Goal: Communication & Community: Share content

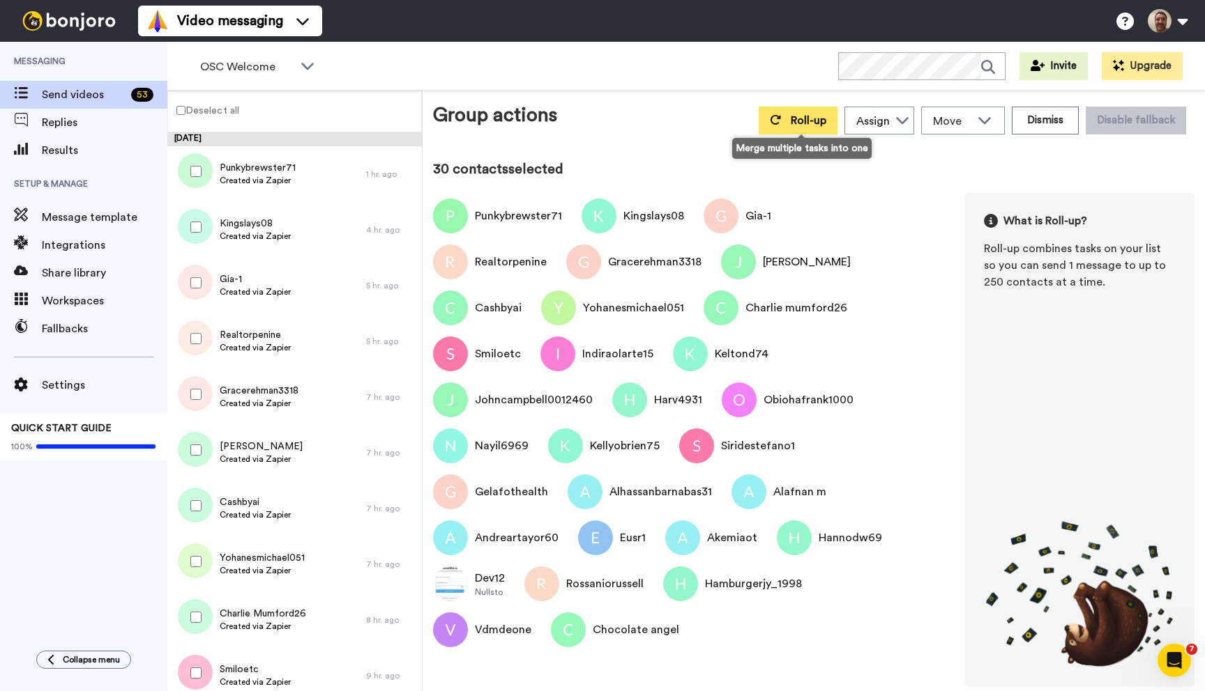
click at [810, 123] on span "Roll-up" at bounding box center [808, 120] width 36 height 11
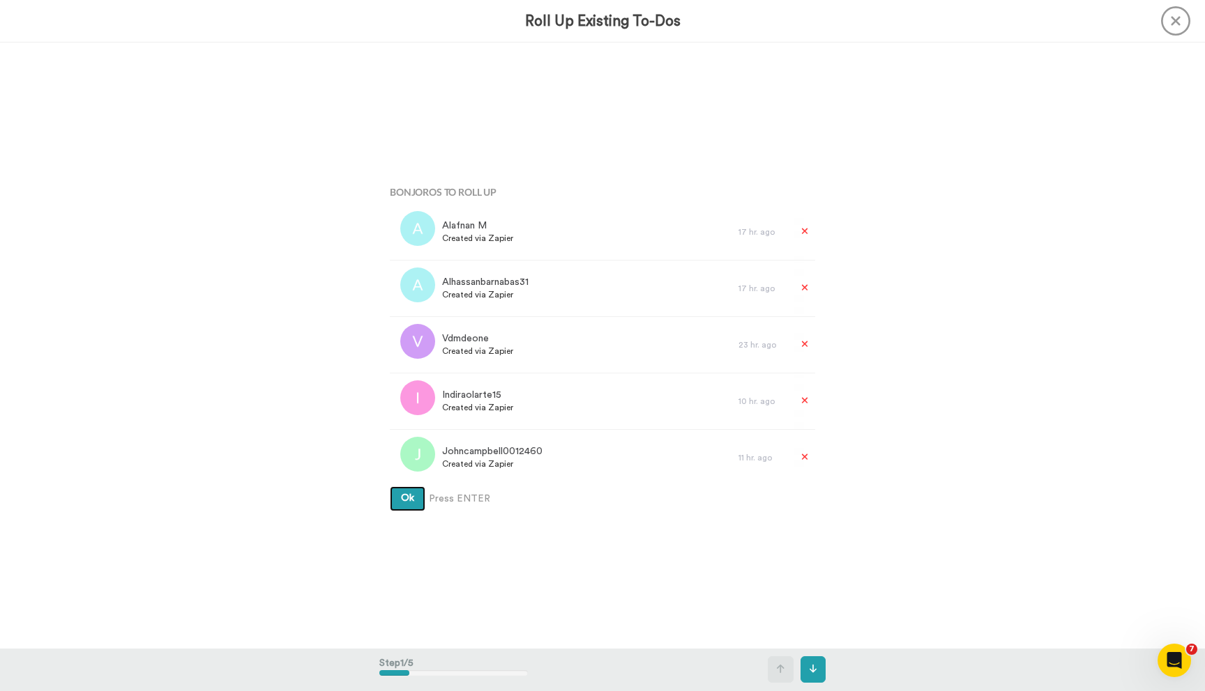
click at [390, 487] on button "Ok" at bounding box center [408, 499] width 36 height 25
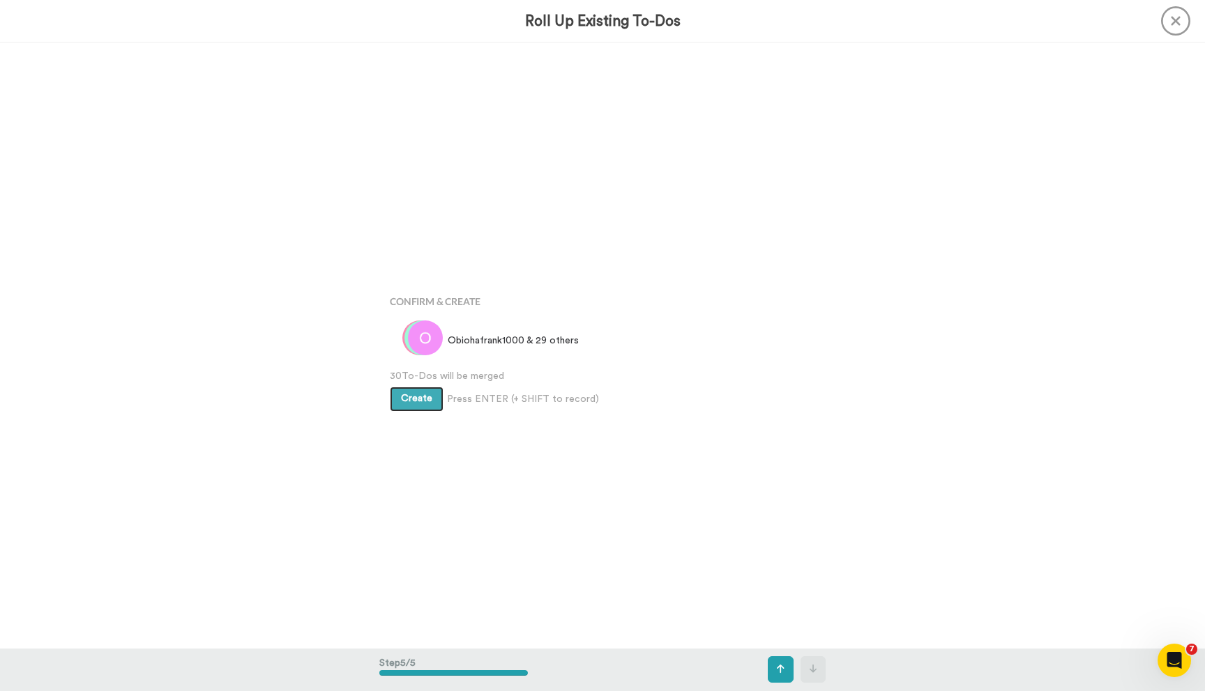
scroll to position [2424, 0]
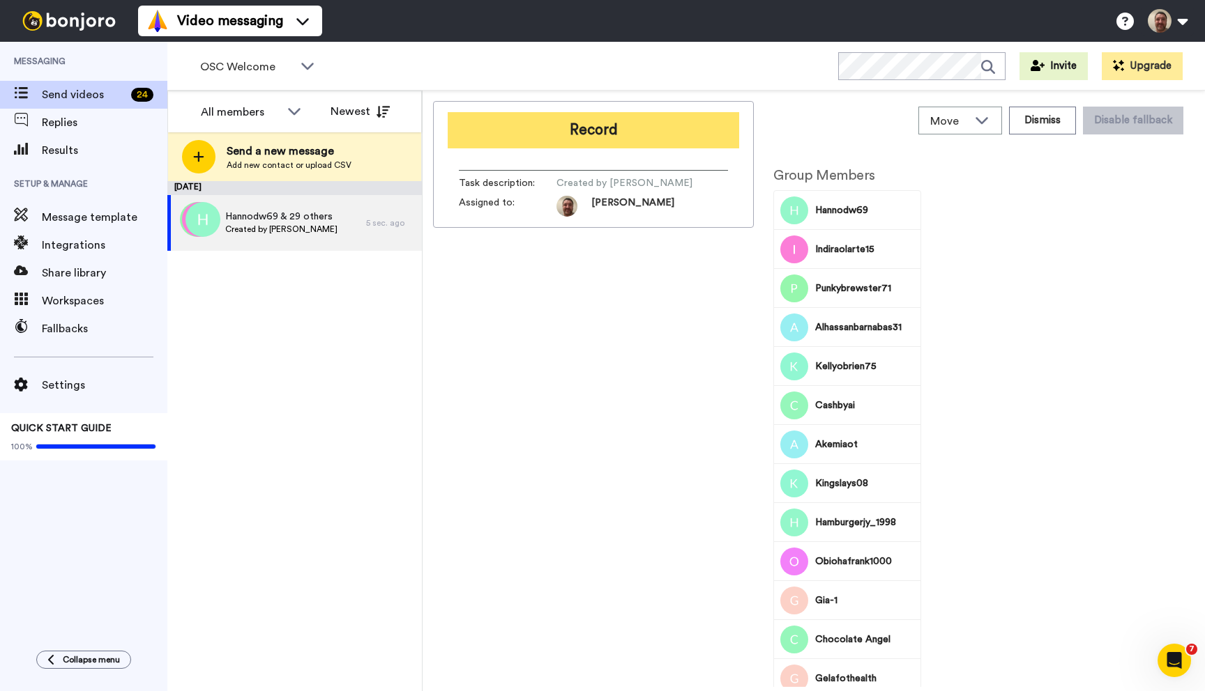
click at [616, 126] on button "Record" at bounding box center [593, 130] width 291 height 36
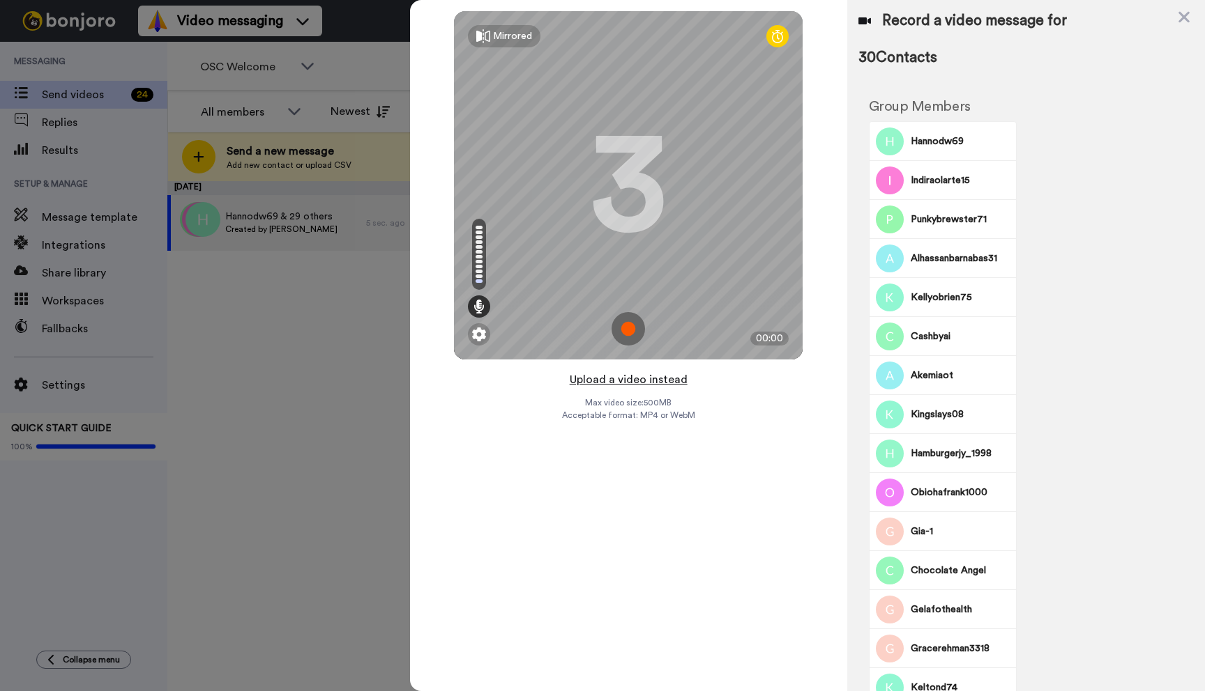
click at [625, 379] on button "Upload a video instead" at bounding box center [628, 380] width 126 height 18
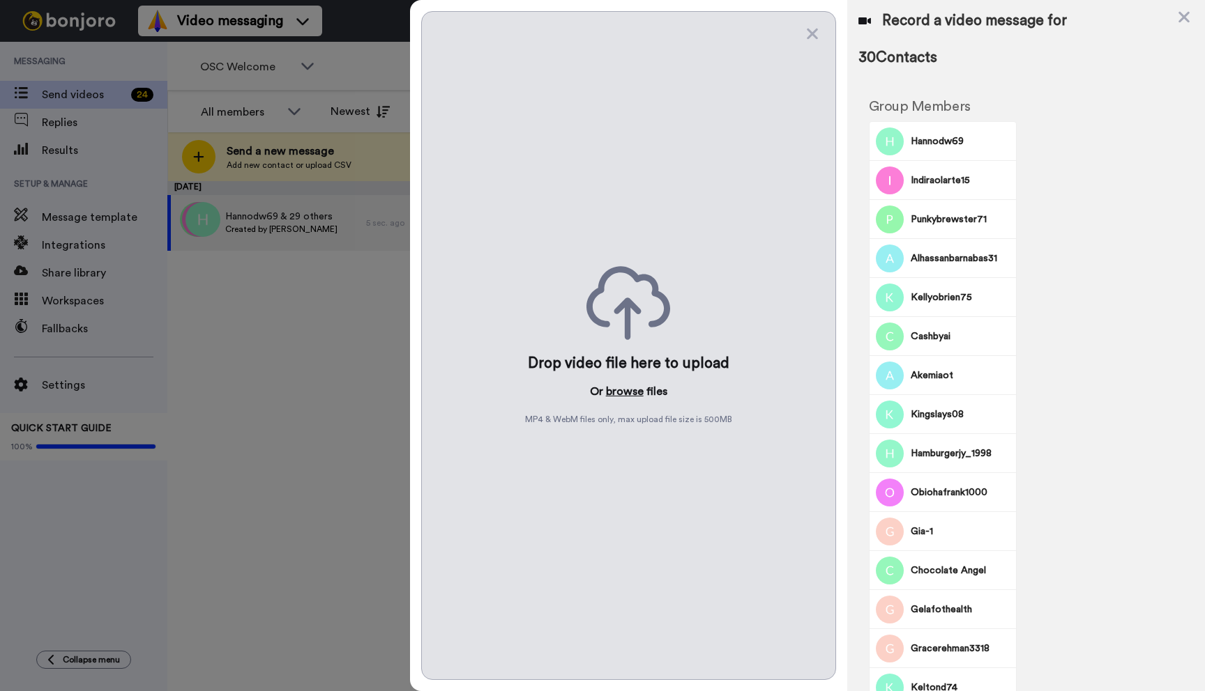
click at [618, 397] on button "browse" at bounding box center [625, 391] width 38 height 17
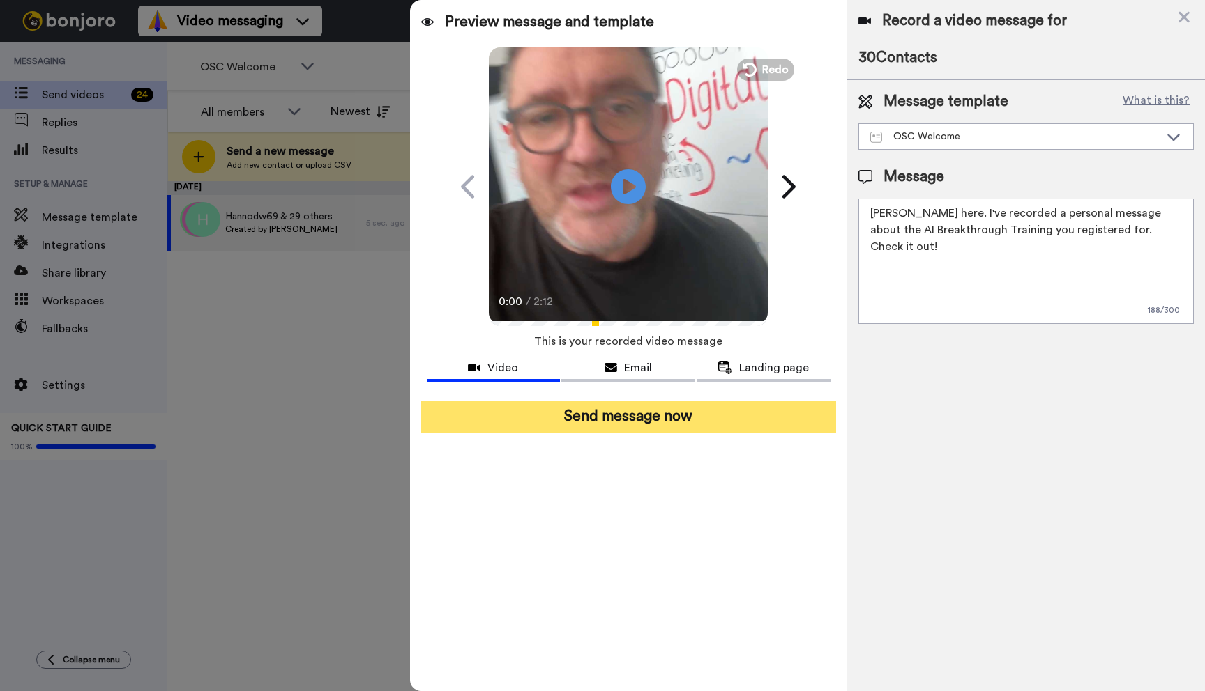
click at [633, 425] on button "Send message now" at bounding box center [628, 417] width 415 height 32
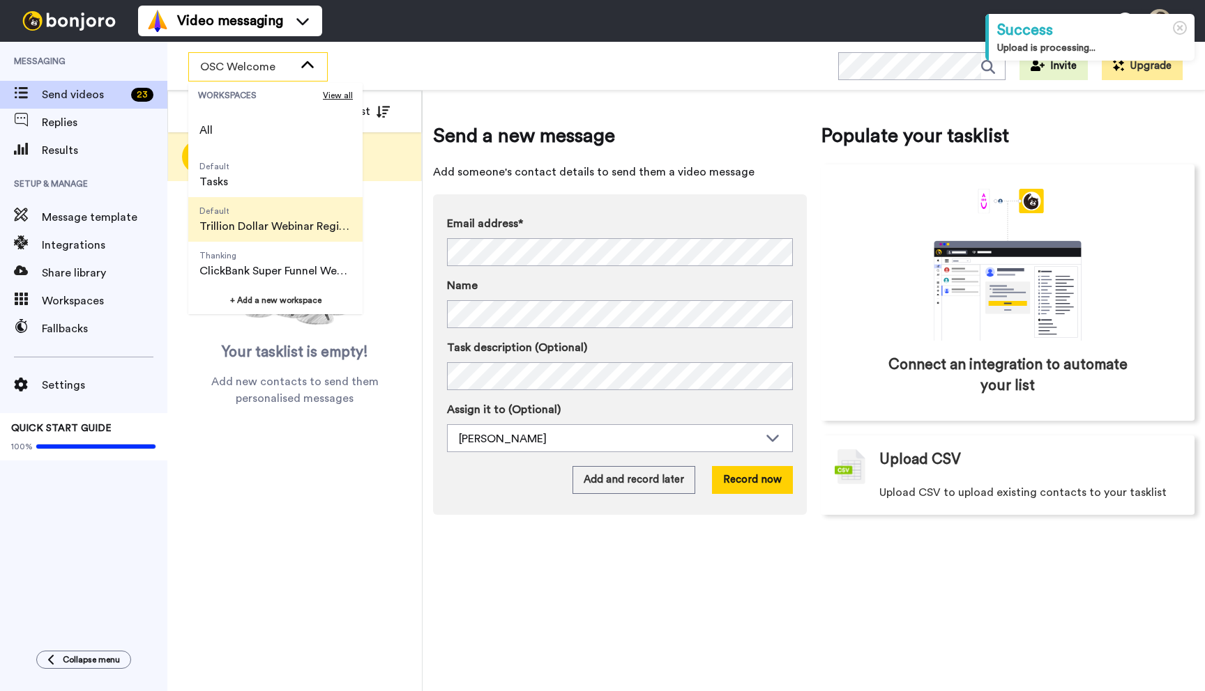
click at [294, 215] on span "Default" at bounding box center [275, 211] width 152 height 11
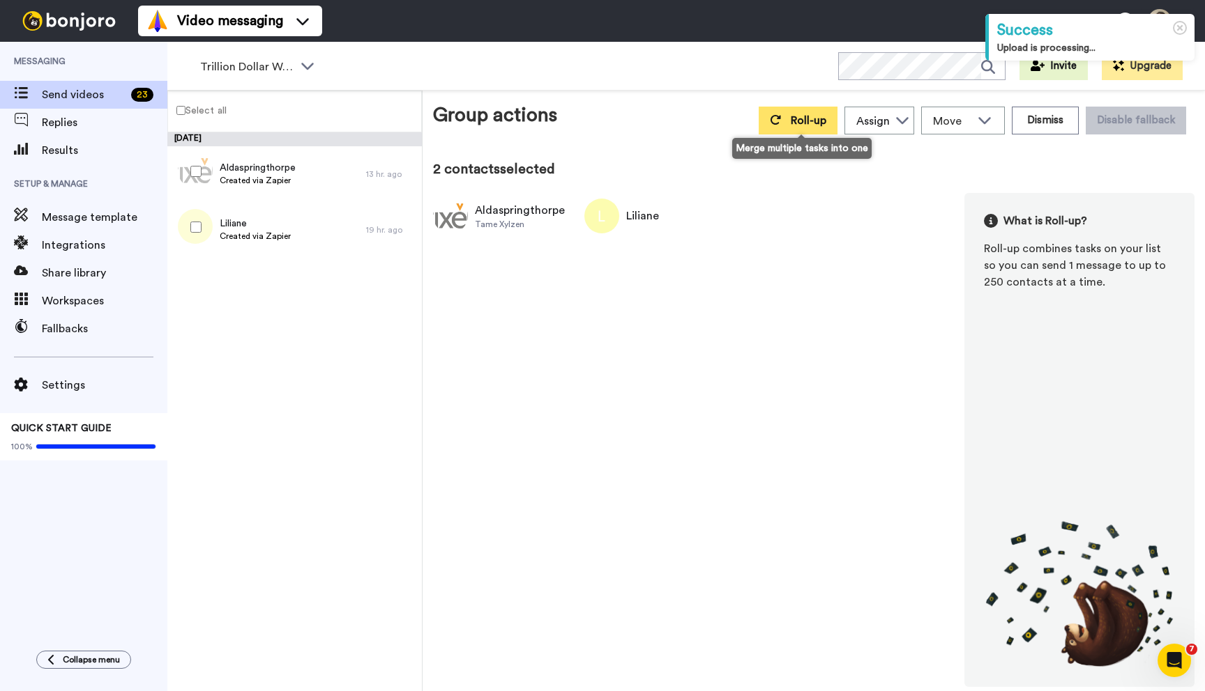
click at [811, 122] on span "Roll-up" at bounding box center [808, 120] width 36 height 11
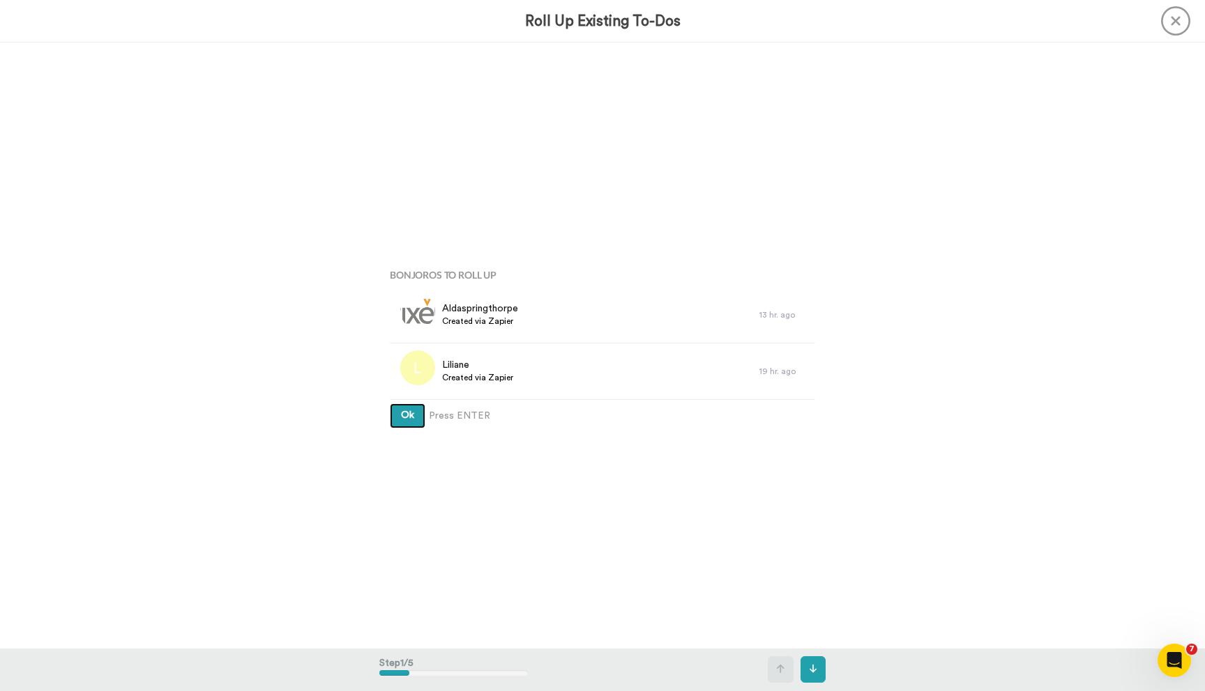
click at [390, 404] on button "Ok" at bounding box center [408, 416] width 36 height 25
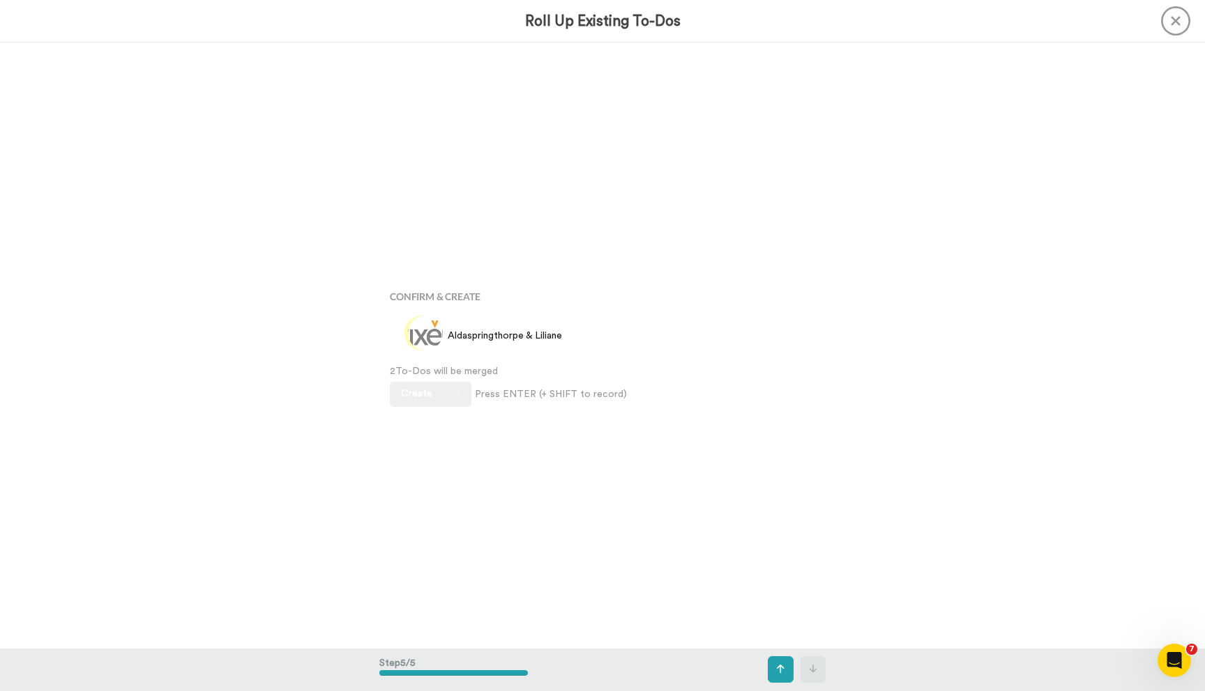
scroll to position [2424, 0]
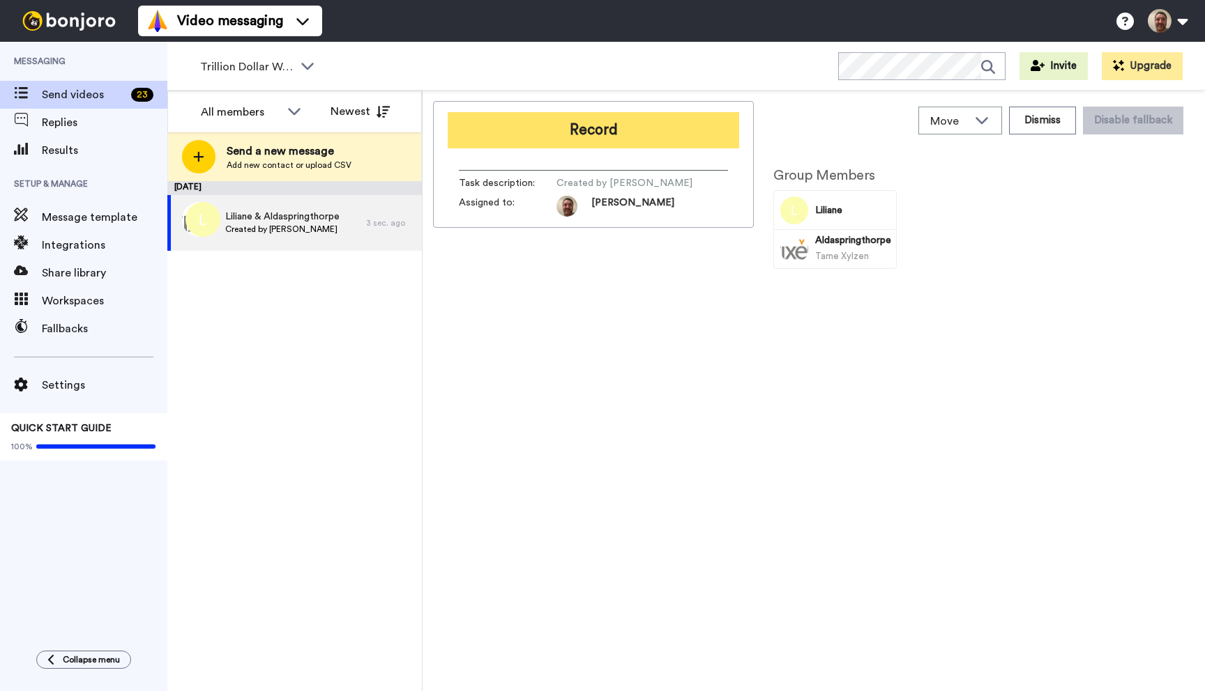
click at [586, 135] on button "Record" at bounding box center [593, 130] width 291 height 36
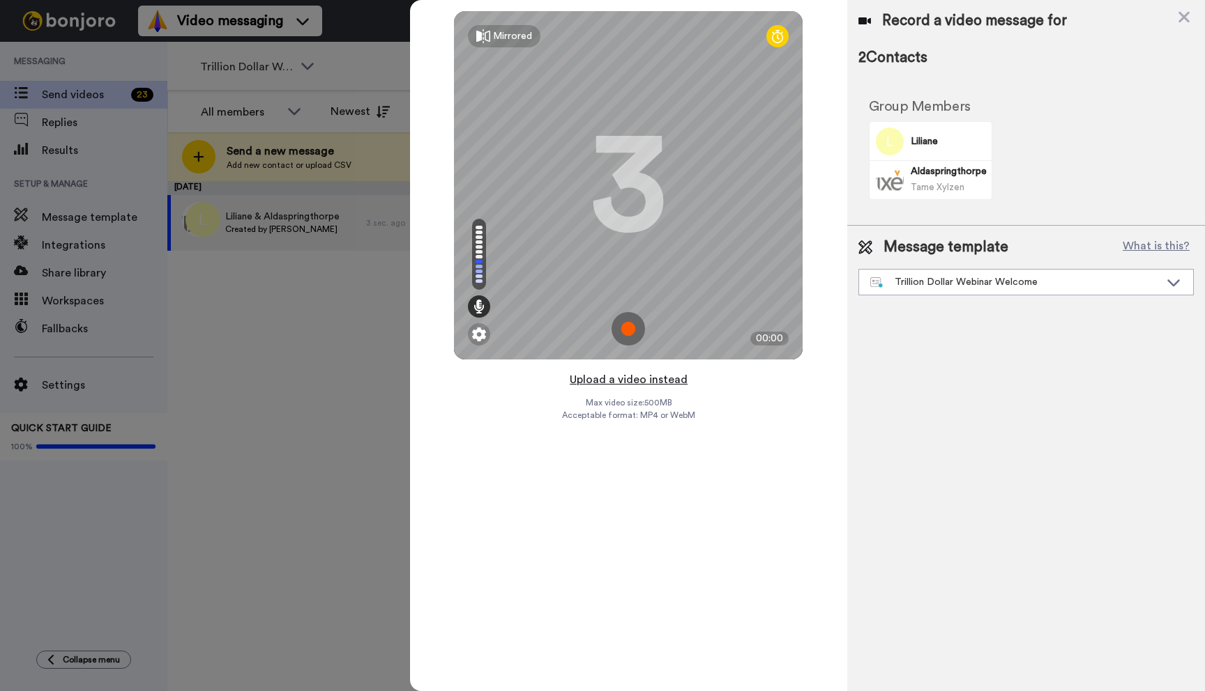
click at [636, 382] on button "Upload a video instead" at bounding box center [628, 380] width 126 height 18
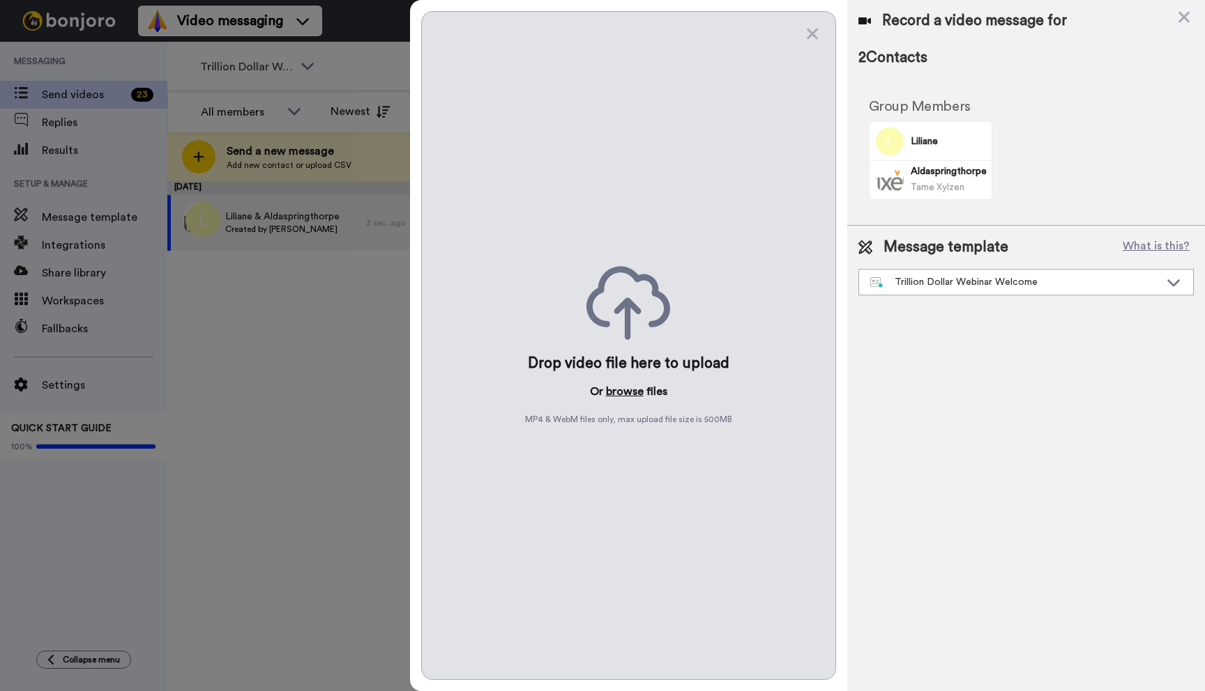
click at [623, 390] on button "browse" at bounding box center [625, 391] width 38 height 17
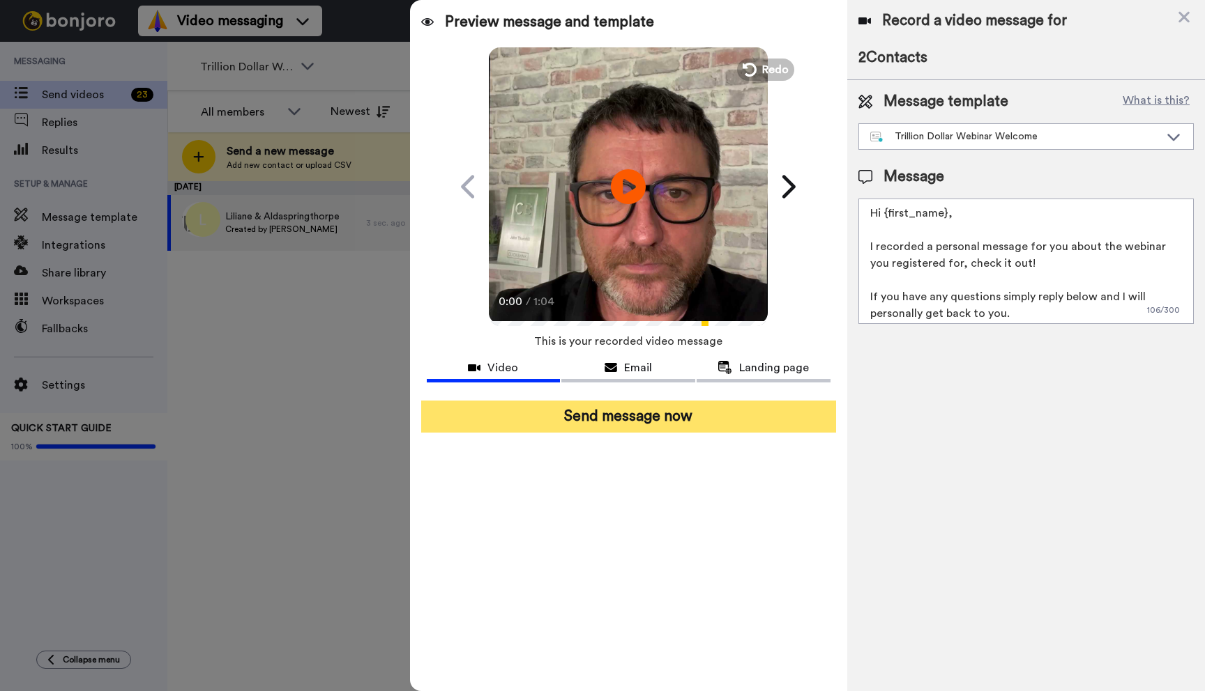
click at [643, 406] on button "Send message now" at bounding box center [628, 417] width 415 height 32
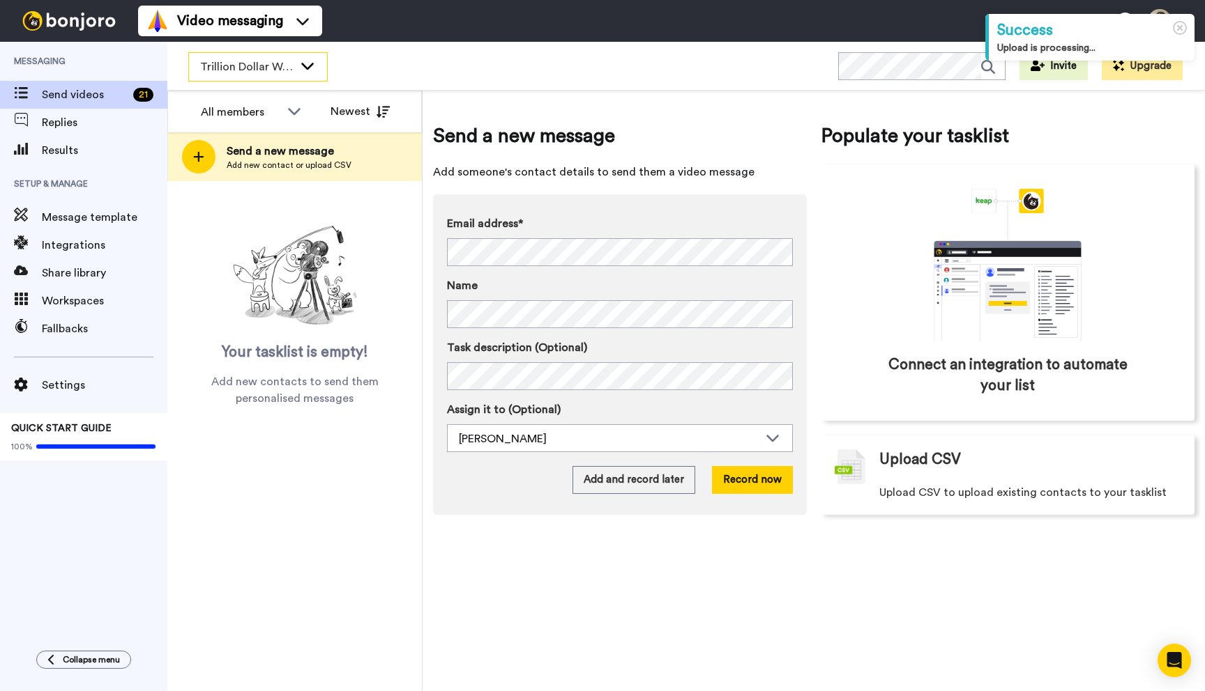
click at [302, 69] on icon at bounding box center [307, 66] width 17 height 14
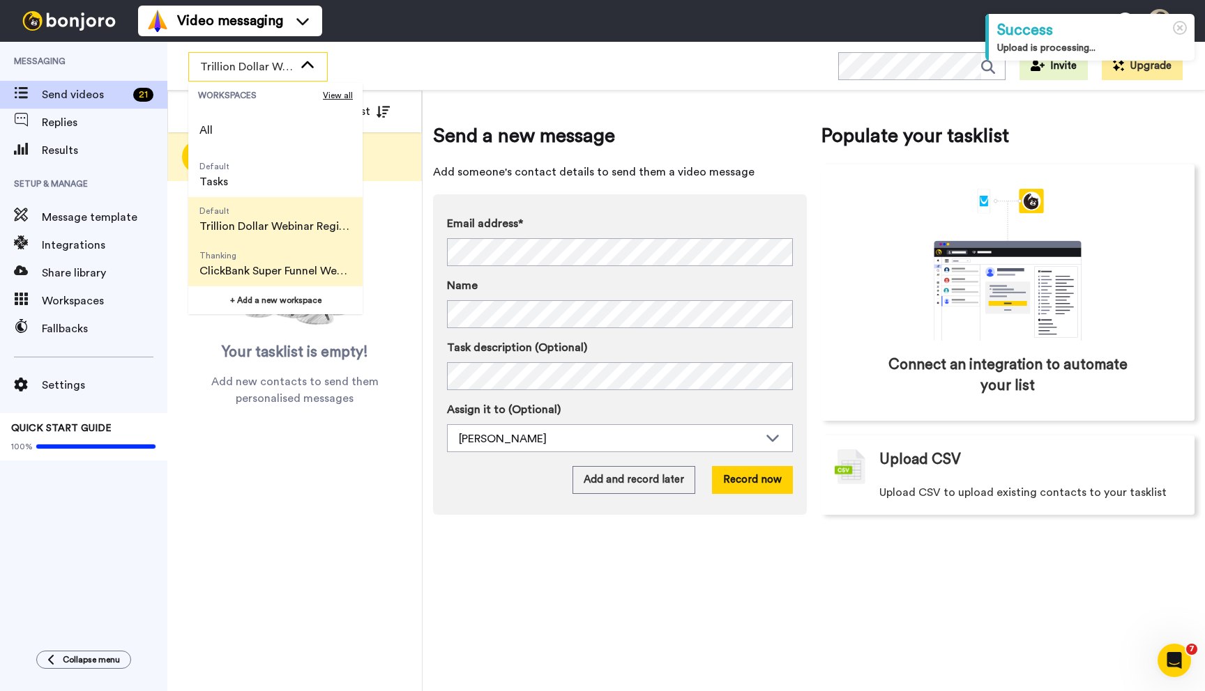
click at [277, 257] on span "Thanking" at bounding box center [275, 255] width 152 height 11
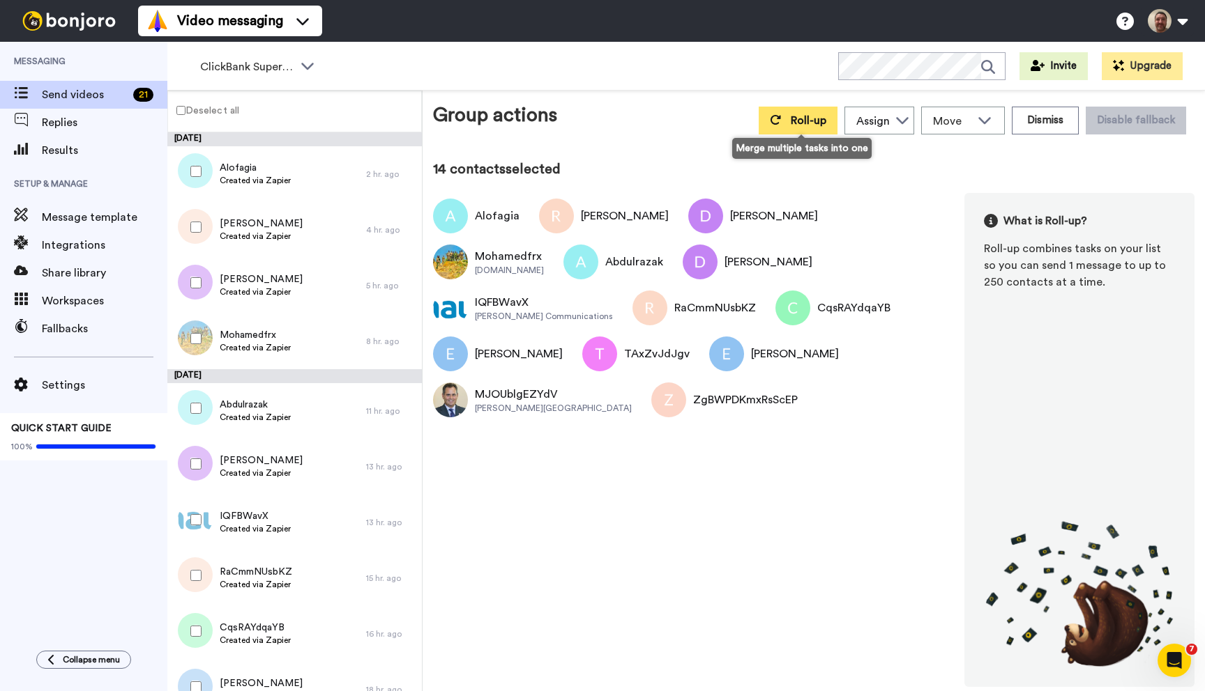
click at [781, 126] on button "Roll-up" at bounding box center [797, 121] width 79 height 28
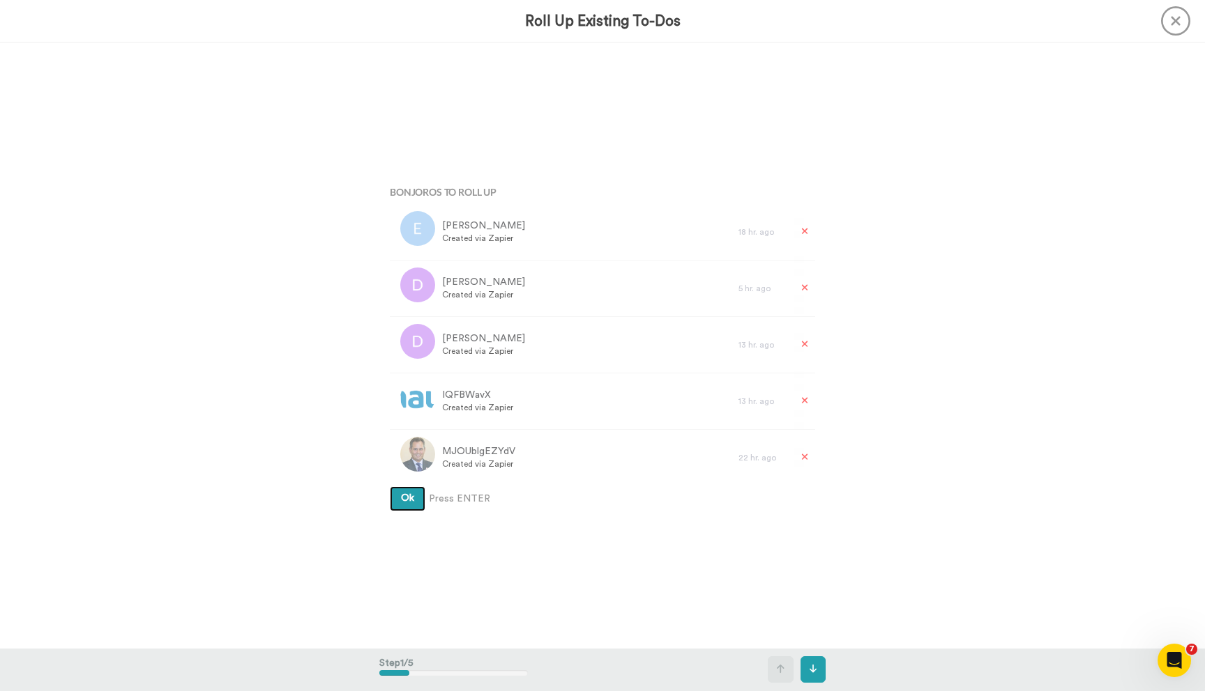
click at [390, 487] on button "Ok" at bounding box center [408, 499] width 36 height 25
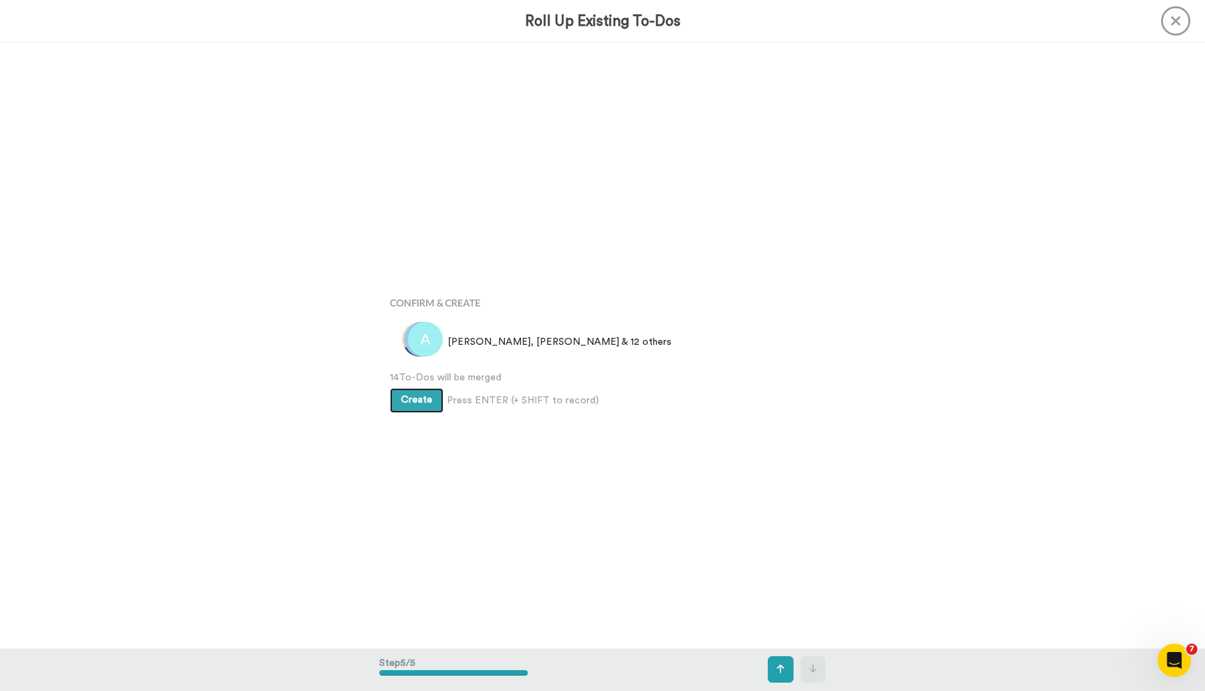
scroll to position [2424, 0]
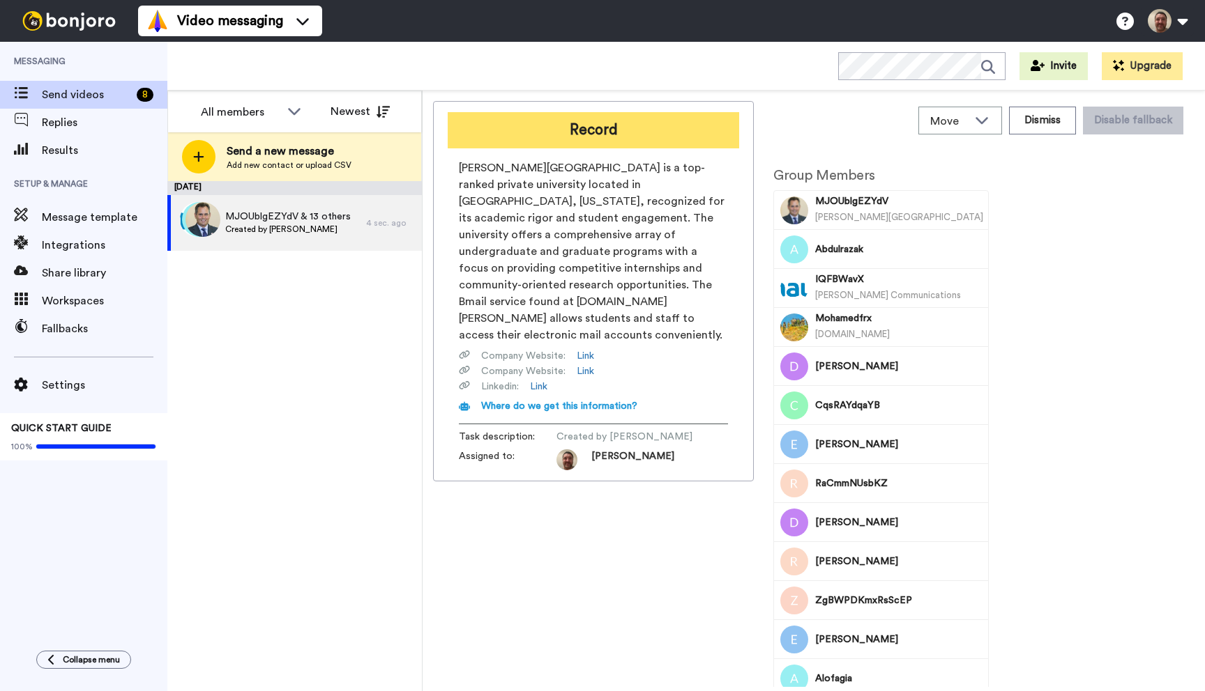
click at [605, 138] on button "Record" at bounding box center [593, 130] width 291 height 36
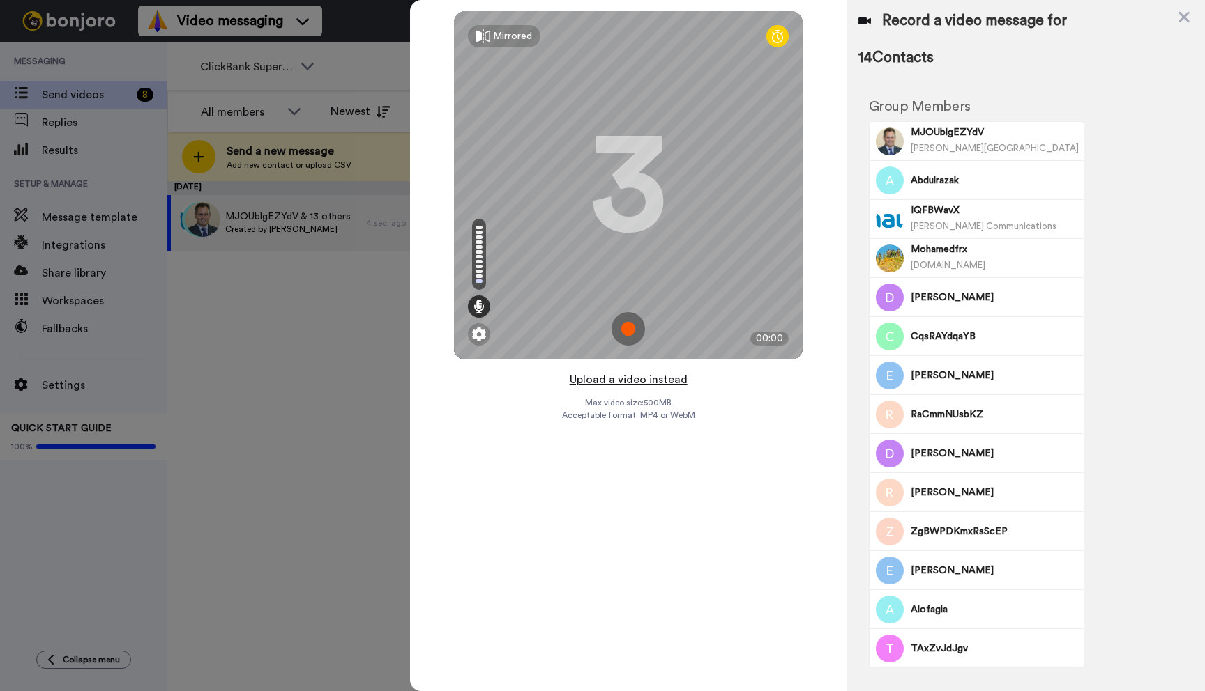
click at [622, 379] on button "Upload a video instead" at bounding box center [628, 380] width 126 height 18
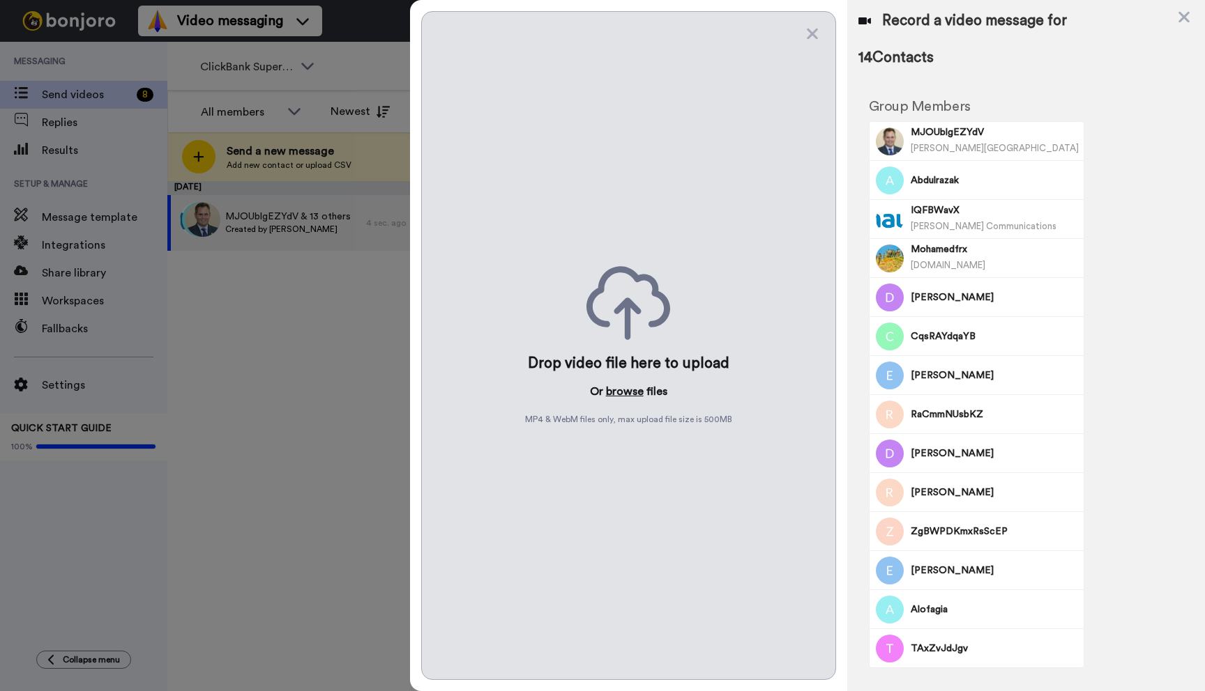
click at [622, 389] on button "browse" at bounding box center [625, 391] width 38 height 17
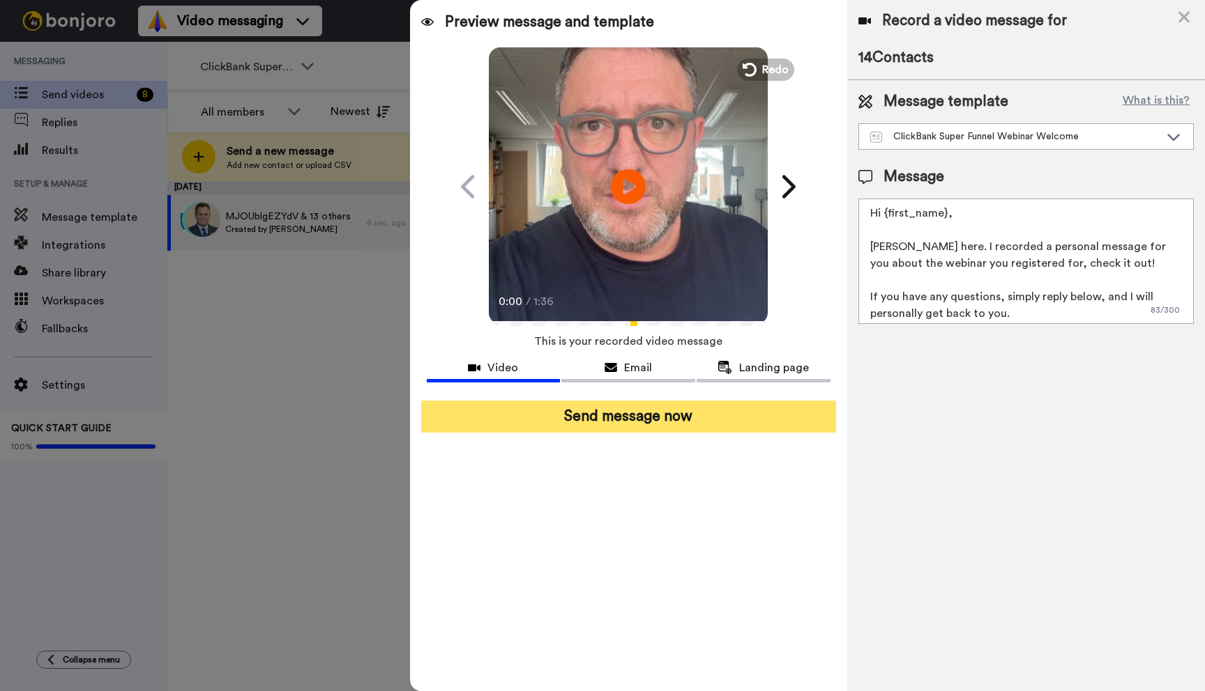
click at [590, 420] on button "Send message now" at bounding box center [628, 417] width 415 height 32
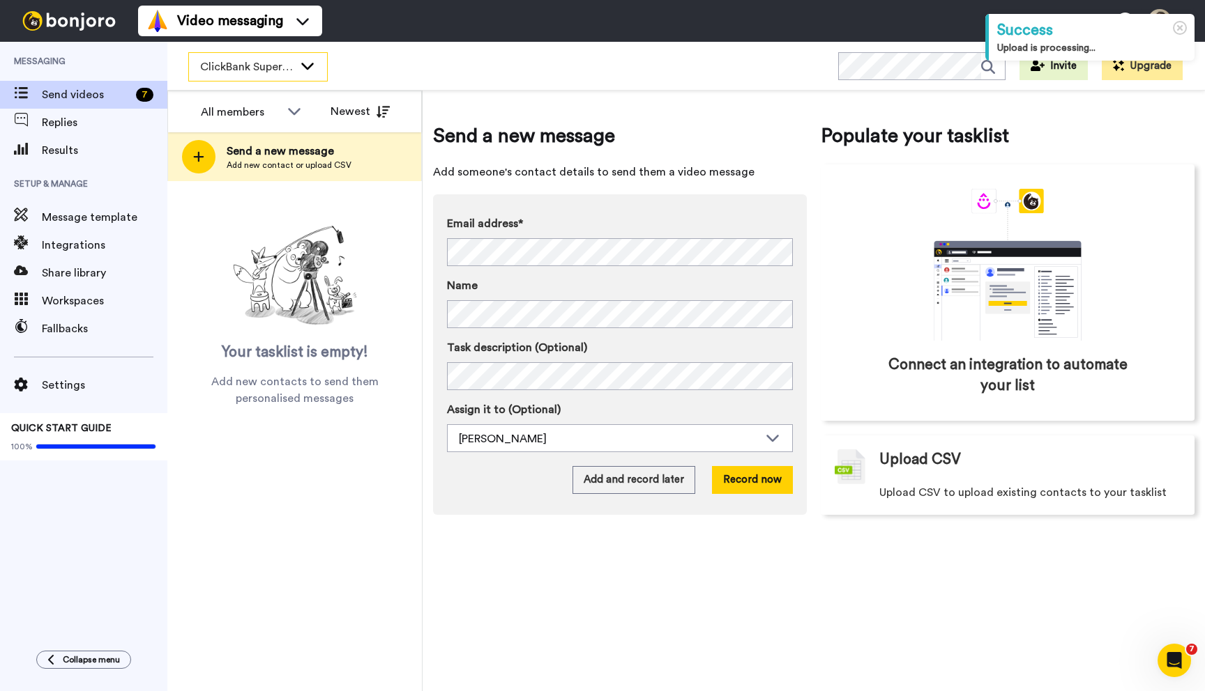
click at [289, 70] on span "ClickBank Super Funnel Webinar Registrants" at bounding box center [246, 67] width 93 height 17
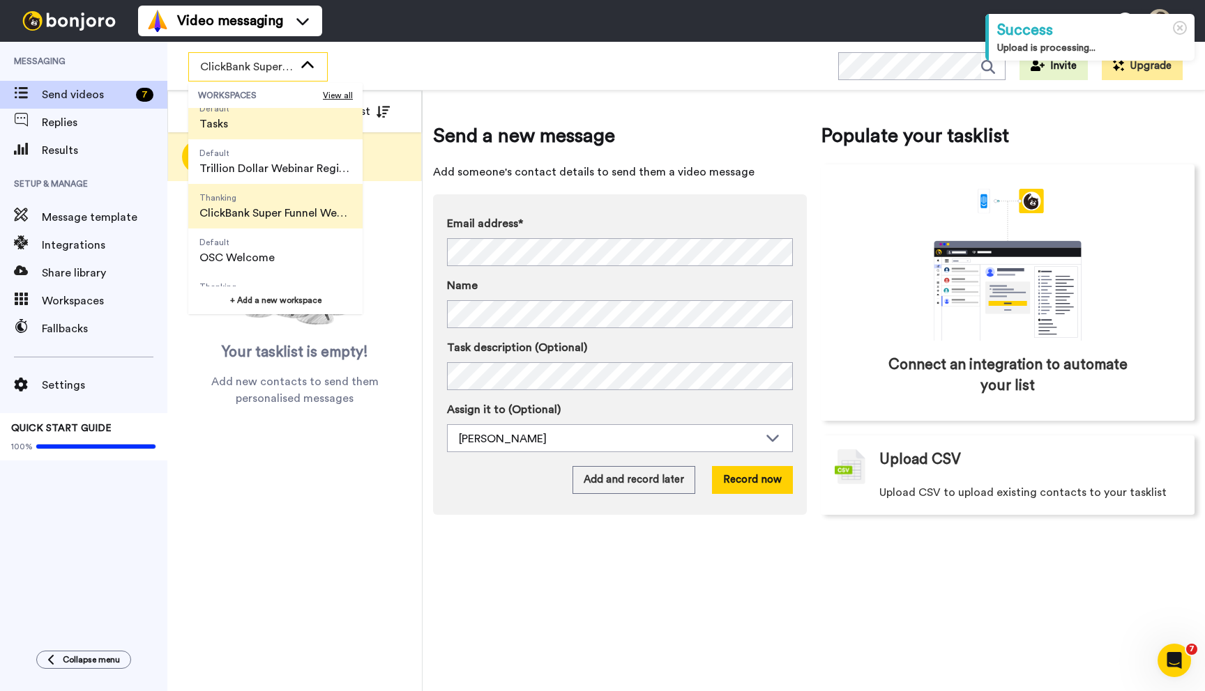
scroll to position [89, 0]
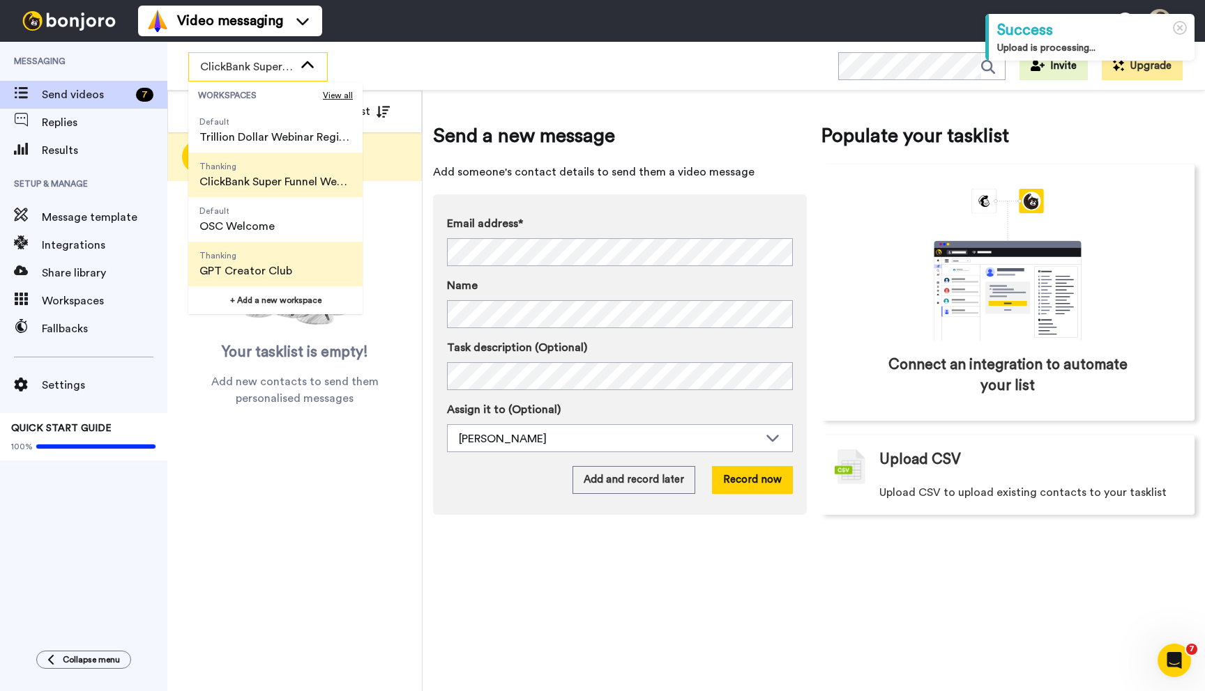
click at [266, 260] on span "Thanking" at bounding box center [245, 255] width 93 height 11
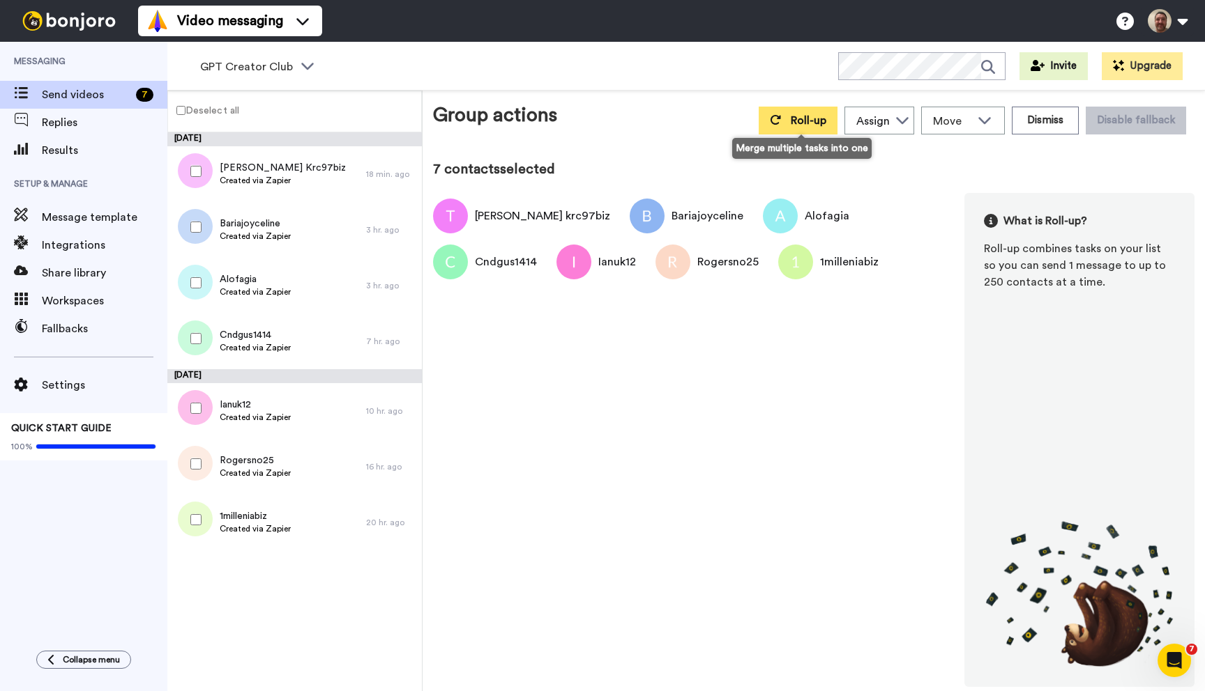
click at [797, 123] on span "Roll-up" at bounding box center [808, 120] width 36 height 11
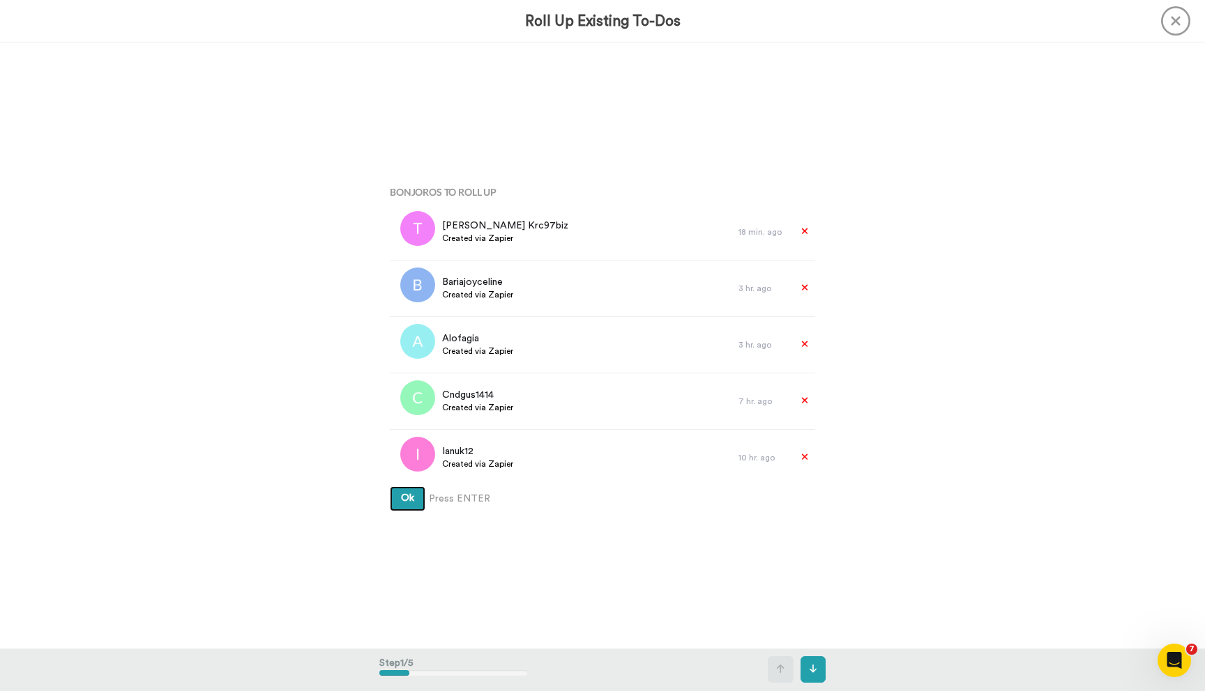
click at [390, 487] on button "Ok" at bounding box center [408, 499] width 36 height 25
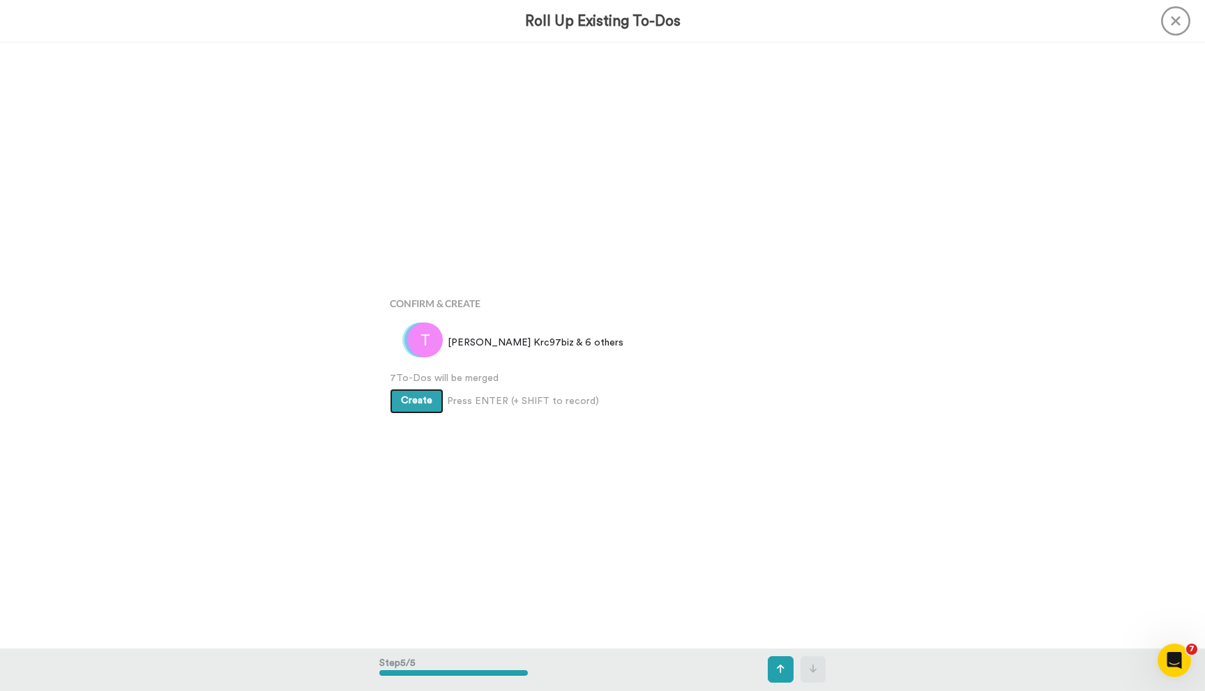
scroll to position [2424, 0]
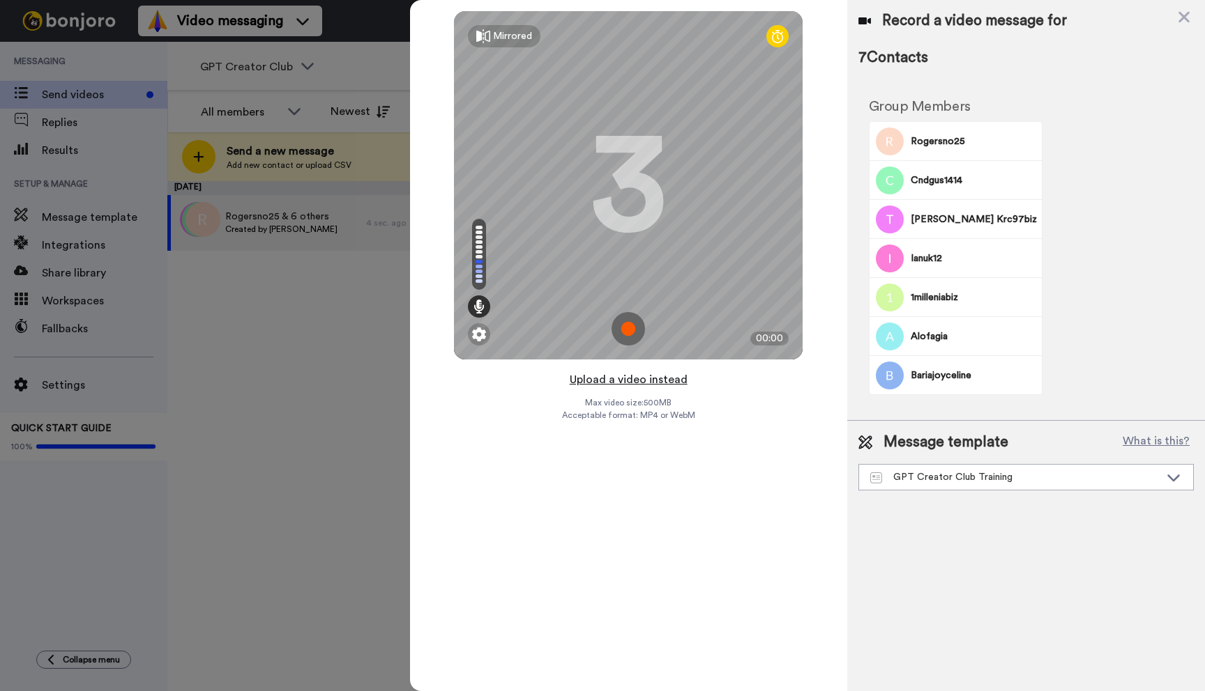
click at [619, 382] on button "Upload a video instead" at bounding box center [628, 380] width 126 height 18
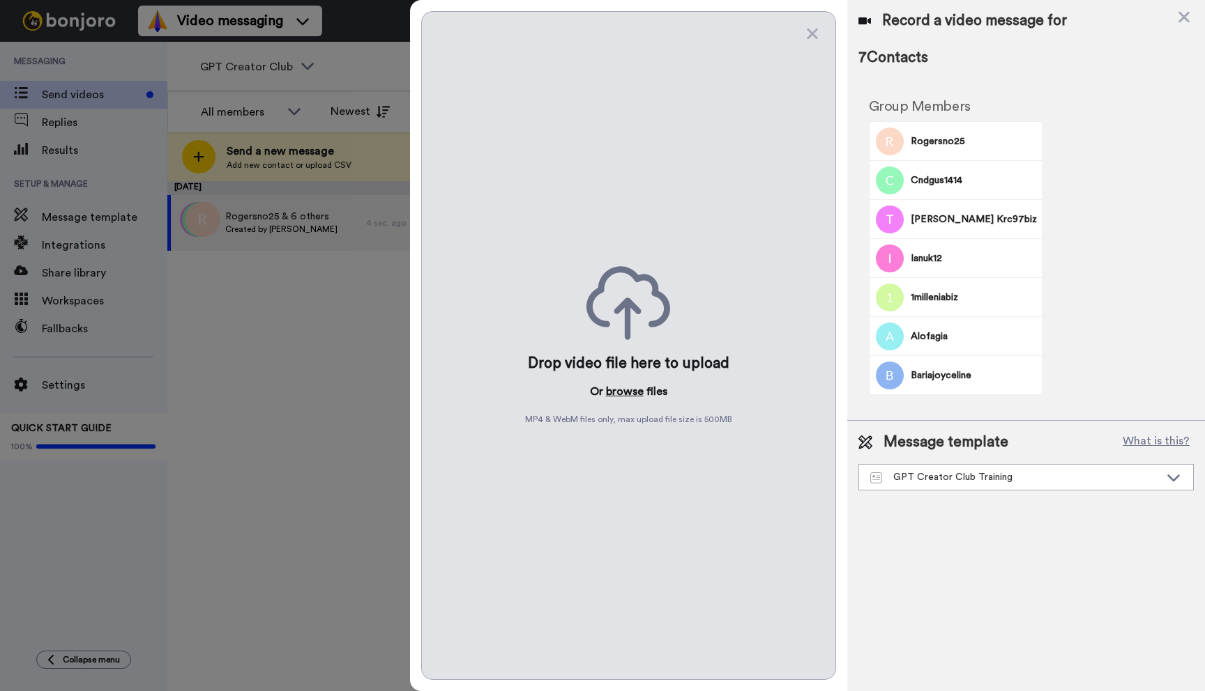
click at [619, 395] on button "browse" at bounding box center [625, 391] width 38 height 17
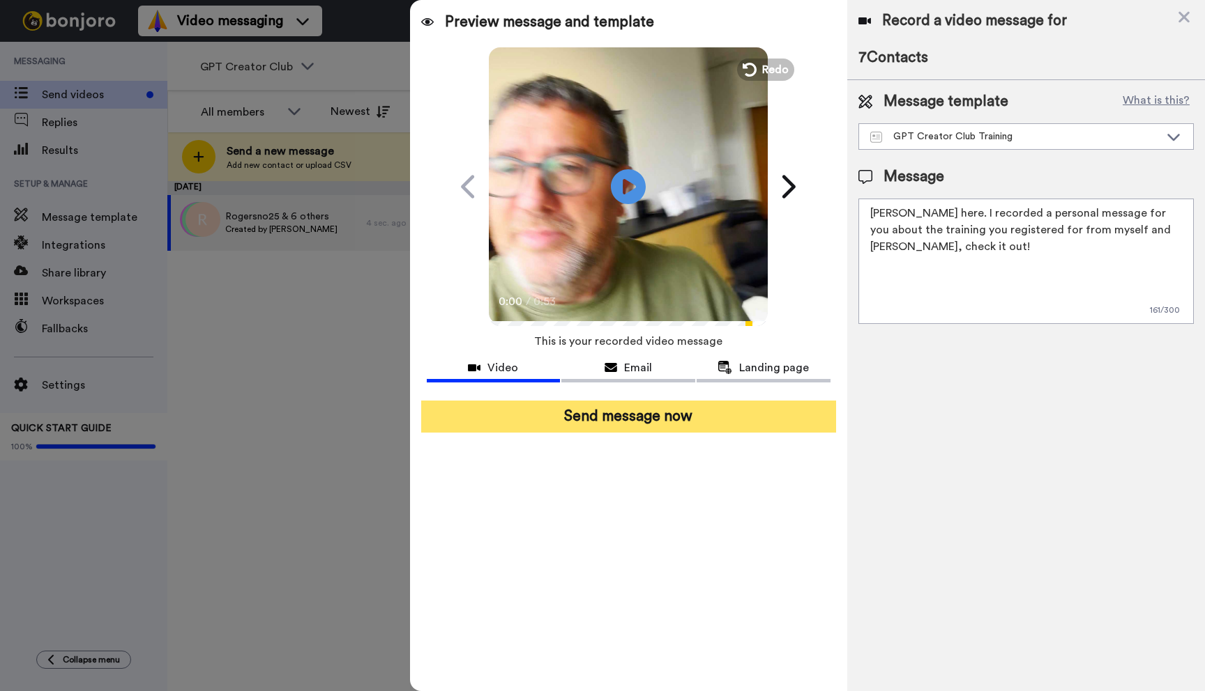
click at [599, 417] on button "Send message now" at bounding box center [628, 417] width 415 height 32
